Goal: Navigation & Orientation: Find specific page/section

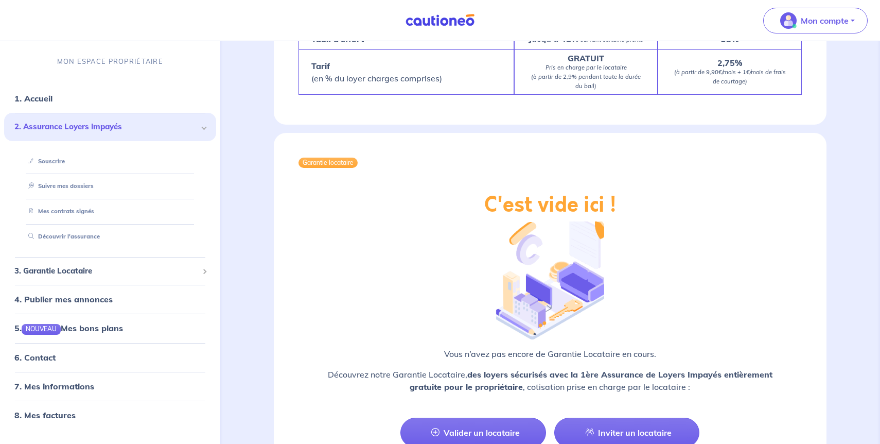
scroll to position [710, 0]
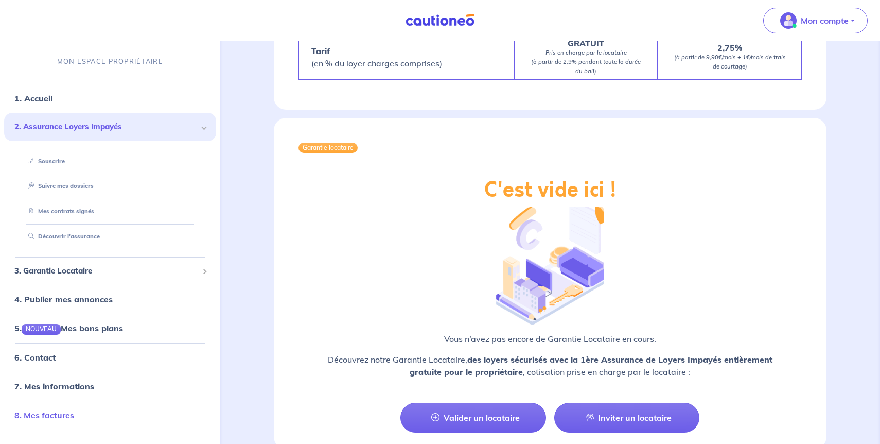
click at [74, 414] on link "8. Mes factures" at bounding box center [44, 415] width 60 height 10
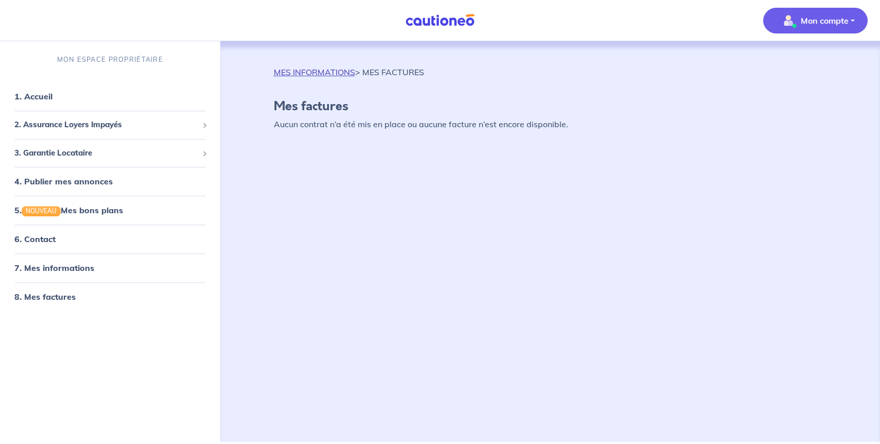
click at [316, 68] on link "MES INFORMATIONS" at bounding box center [314, 72] width 81 height 10
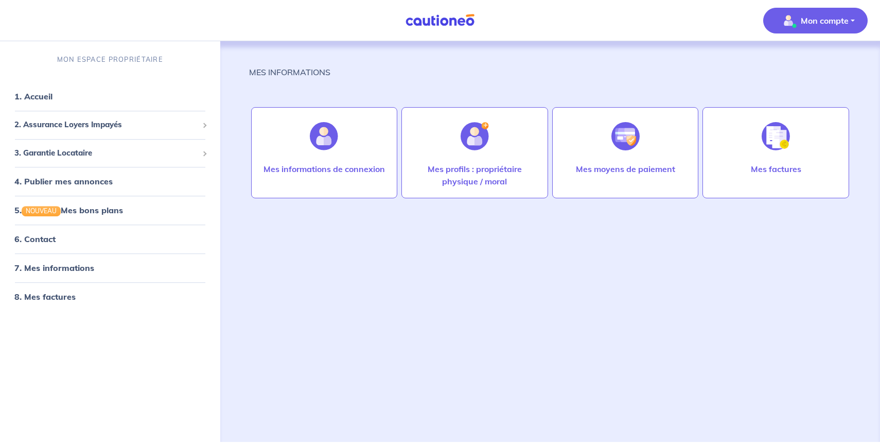
click at [422, 10] on nav "Mon compte MON ESPACE PROPRIÉTAIRE 1. Accueil 2. Assurance Loyers Impayés Sousc…" at bounding box center [440, 20] width 880 height 41
click at [424, 21] on img at bounding box center [440, 20] width 77 height 13
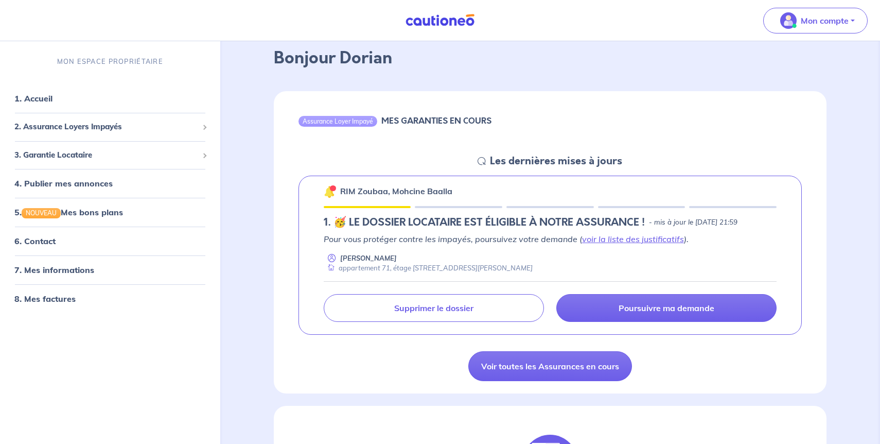
scroll to position [73, 0]
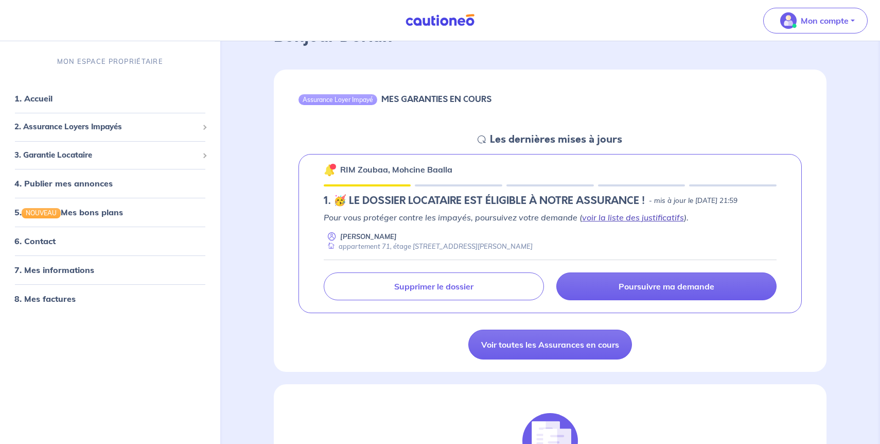
click at [597, 219] on link "voir la liste des justificatifs" at bounding box center [633, 217] width 102 height 10
